Goal: Find specific page/section

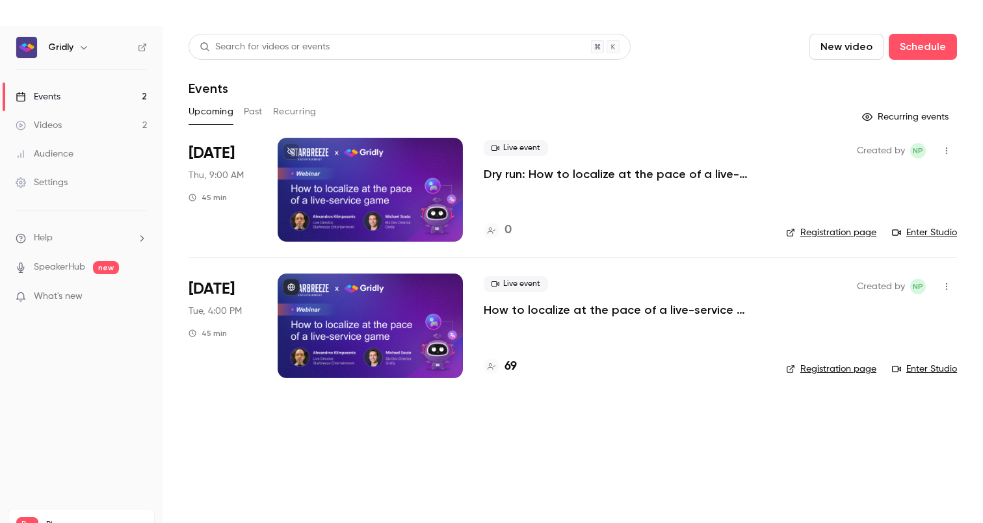
click at [535, 314] on p "How to localize at the pace of a live-service game" at bounding box center [625, 310] width 282 height 16
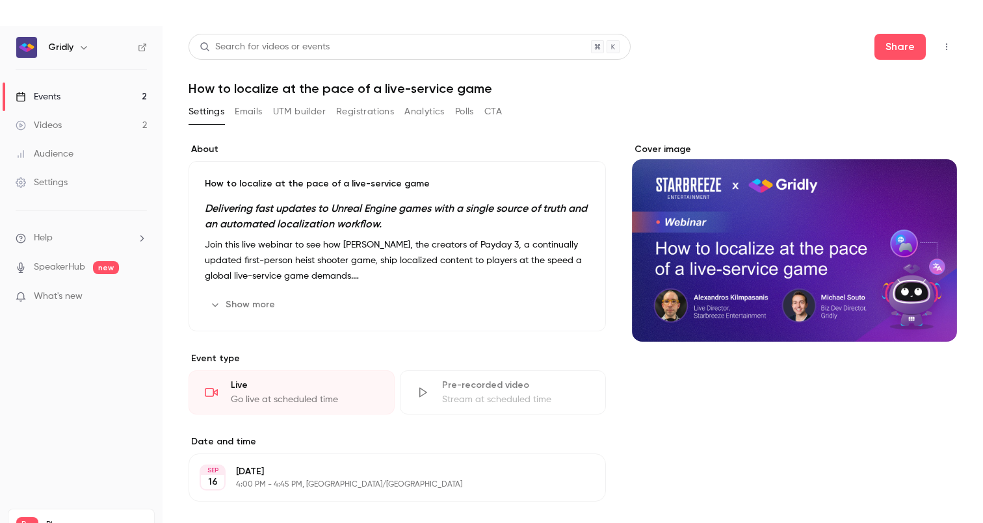
click at [370, 109] on button "Registrations" at bounding box center [365, 111] width 58 height 21
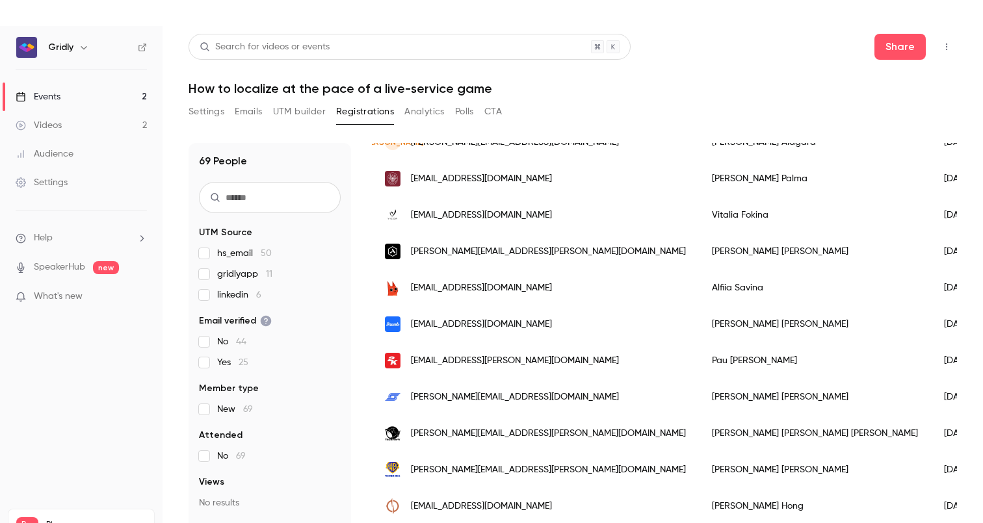
scroll to position [363, 0]
